Goal: Find specific fact: Find specific fact

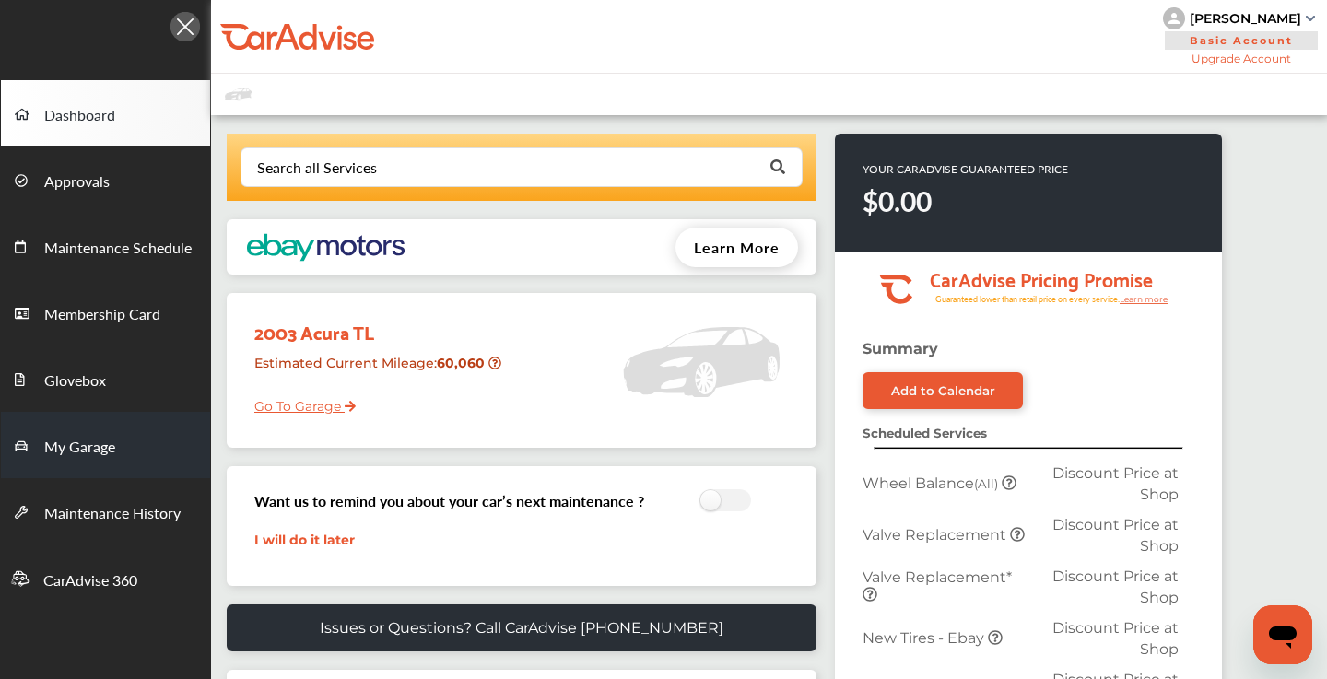
click at [76, 457] on span "My Garage" at bounding box center [79, 448] width 71 height 24
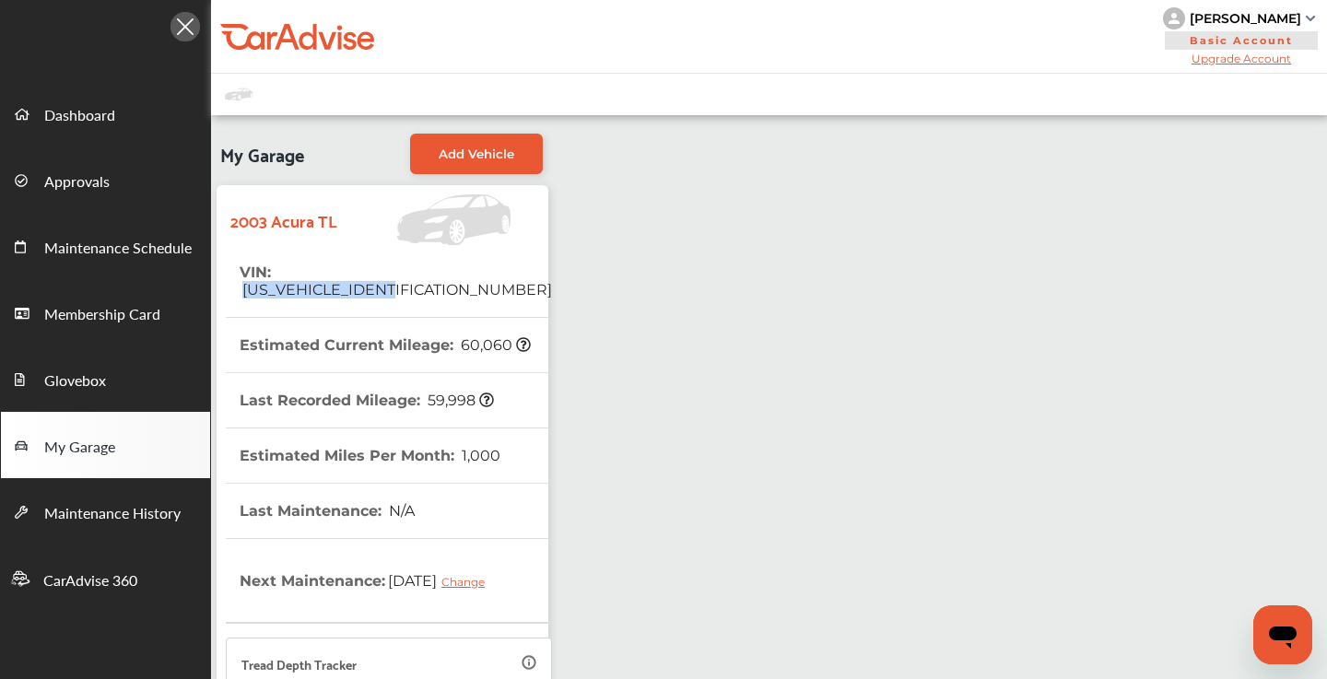
drag, startPoint x: 428, startPoint y: 272, endPoint x: 279, endPoint y: 270, distance: 149.3
click at [279, 270] on tr "VIN : [US_VEHICLE_IDENTIFICATION_NUMBER]" at bounding box center [389, 281] width 326 height 73
click at [441, 280] on tr "VIN : [US_VEHICLE_IDENTIFICATION_NUMBER]" at bounding box center [389, 281] width 326 height 73
drag, startPoint x: 430, startPoint y: 268, endPoint x: 277, endPoint y: 280, distance: 153.4
click at [277, 280] on tr "VIN : [US_VEHICLE_IDENTIFICATION_NUMBER]" at bounding box center [389, 281] width 326 height 73
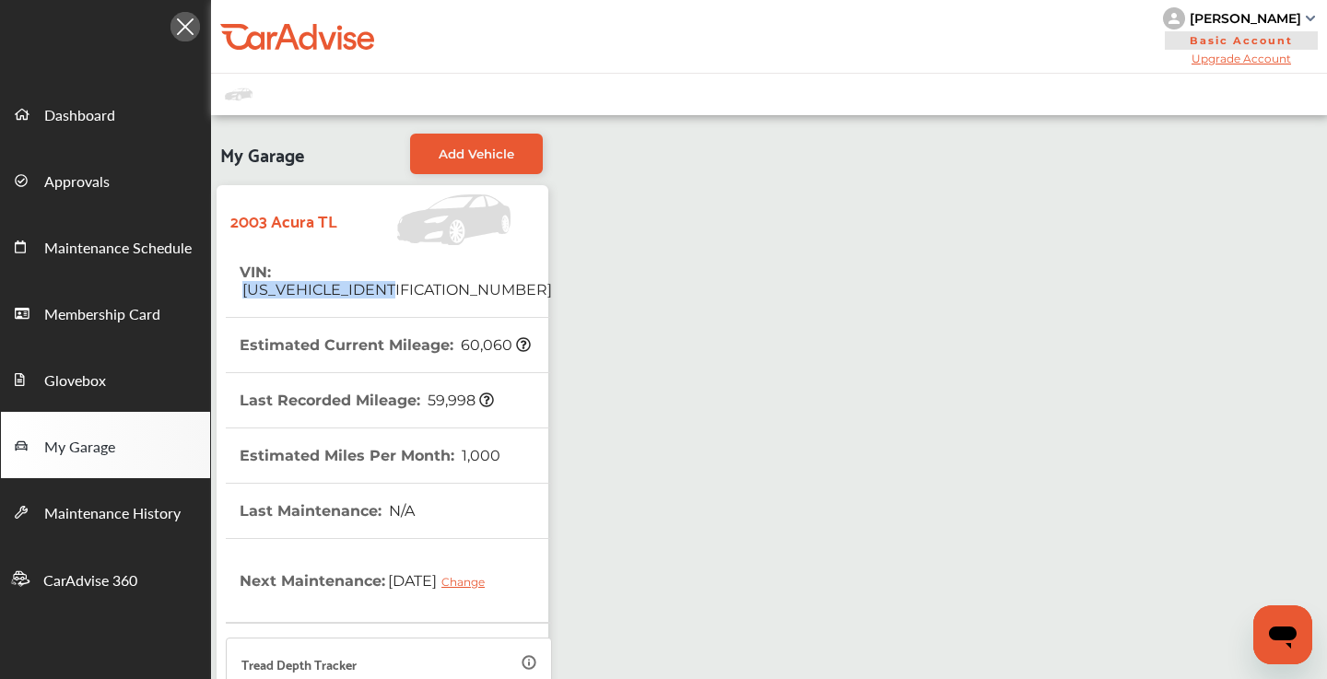
copy span "[US_VEHICLE_IDENTIFICATION_NUMBER]"
click at [114, 125] on link "Dashboard" at bounding box center [105, 113] width 209 height 66
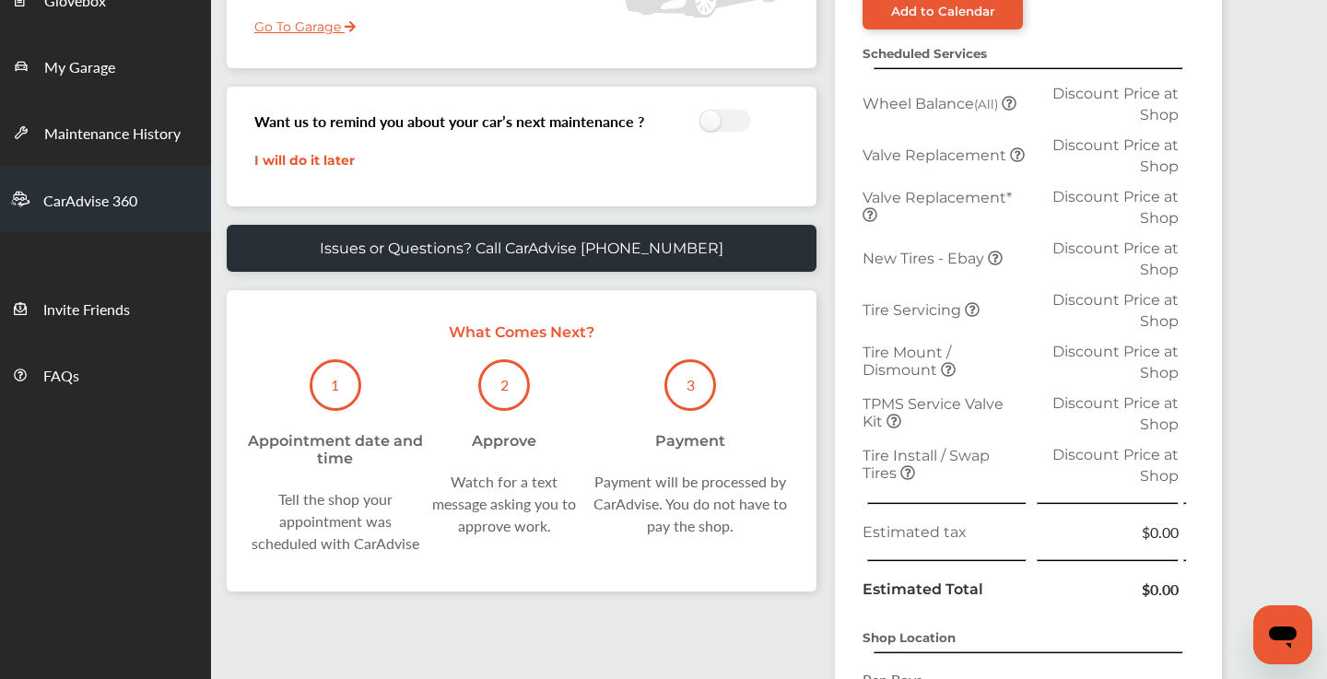
scroll to position [294, 0]
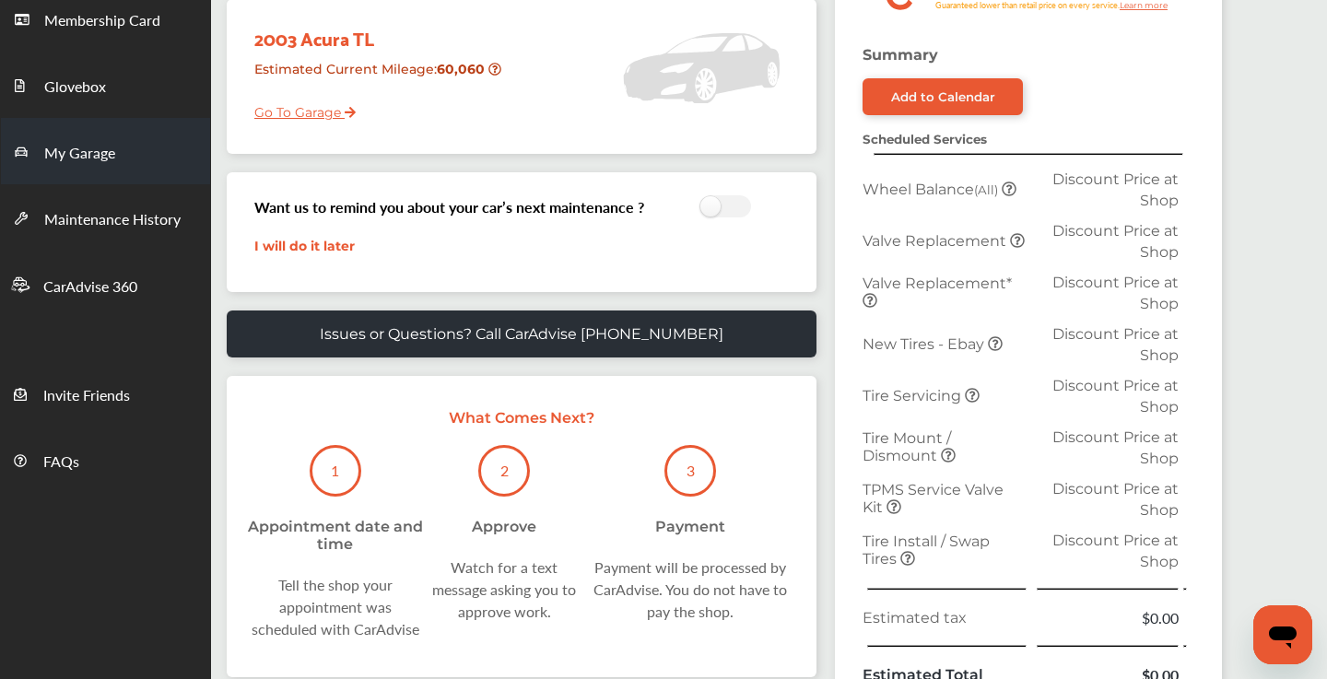
click at [117, 170] on link "My Garage" at bounding box center [105, 151] width 209 height 66
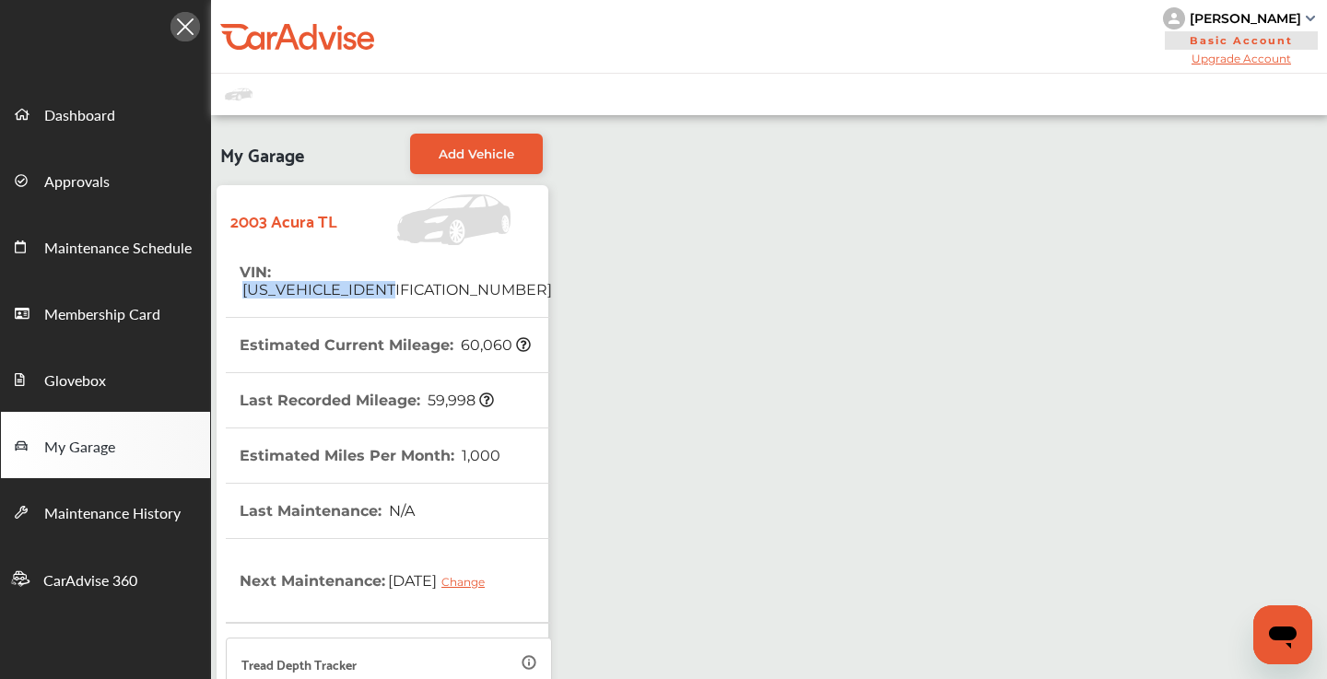
drag, startPoint x: 428, startPoint y: 270, endPoint x: 278, endPoint y: 264, distance: 149.4
click at [278, 264] on tr "VIN : [US_VEHICLE_IDENTIFICATION_NUMBER]" at bounding box center [389, 281] width 326 height 73
copy span "[US_VEHICLE_IDENTIFICATION_NUMBER]"
